Goal: Task Accomplishment & Management: Manage account settings

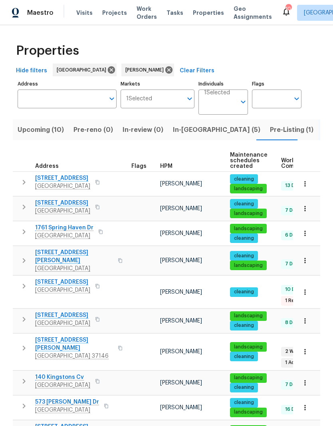
click at [47, 132] on span "Upcoming (10)" at bounding box center [41, 129] width 46 height 11
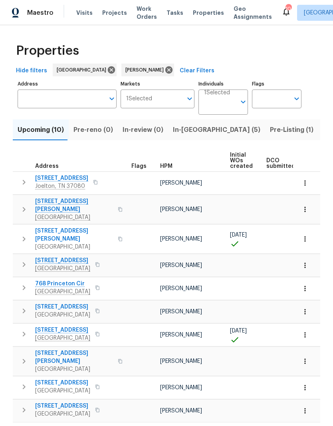
click at [233, 103] on input "Individuals" at bounding box center [220, 105] width 32 height 19
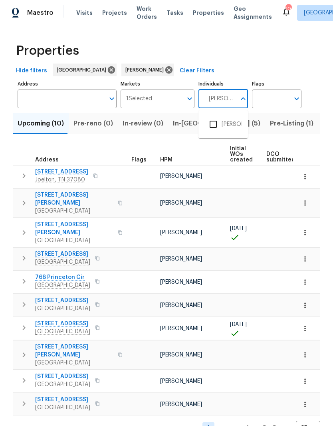
type input "[PERSON_NAME]"
click at [215, 122] on input "checkbox" at bounding box center [213, 124] width 17 height 17
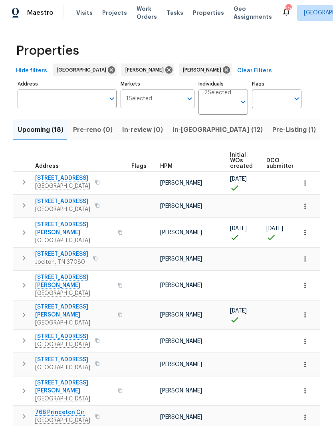
click at [307, 230] on icon "button" at bounding box center [305, 232] width 8 height 8
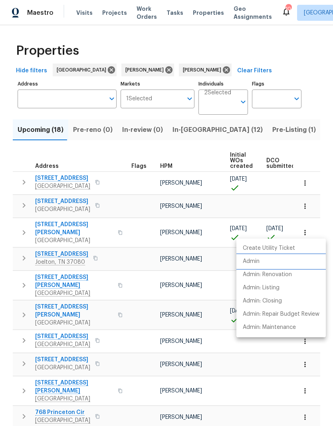
click at [257, 261] on p "Admin" at bounding box center [251, 261] width 17 height 8
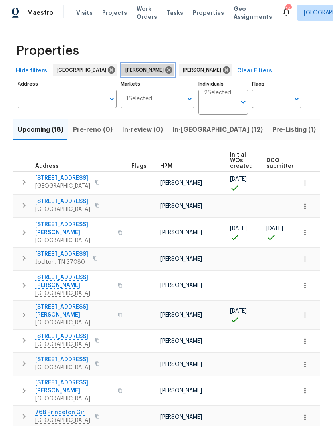
click at [165, 73] on icon at bounding box center [168, 69] width 7 height 7
